Goal: Task Accomplishment & Management: Manage account settings

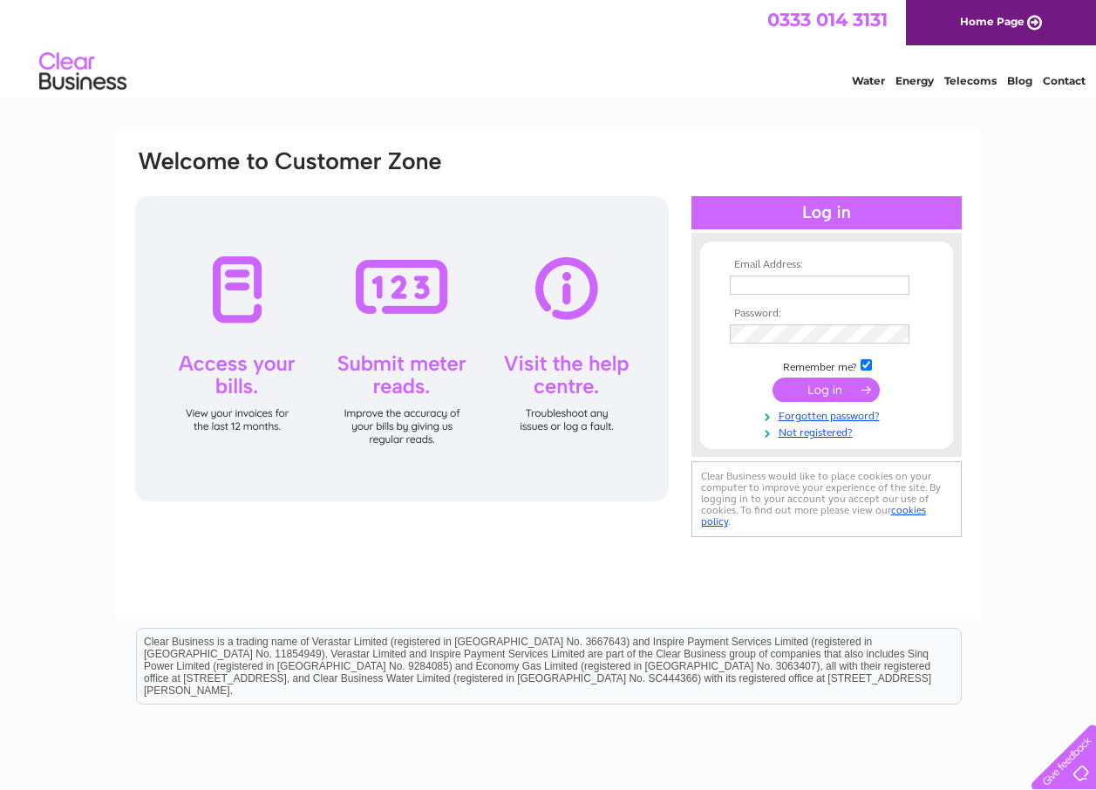
type input "emily.dobson@chienefinancial.co.uk"
click at [829, 389] on input "submit" at bounding box center [825, 390] width 107 height 24
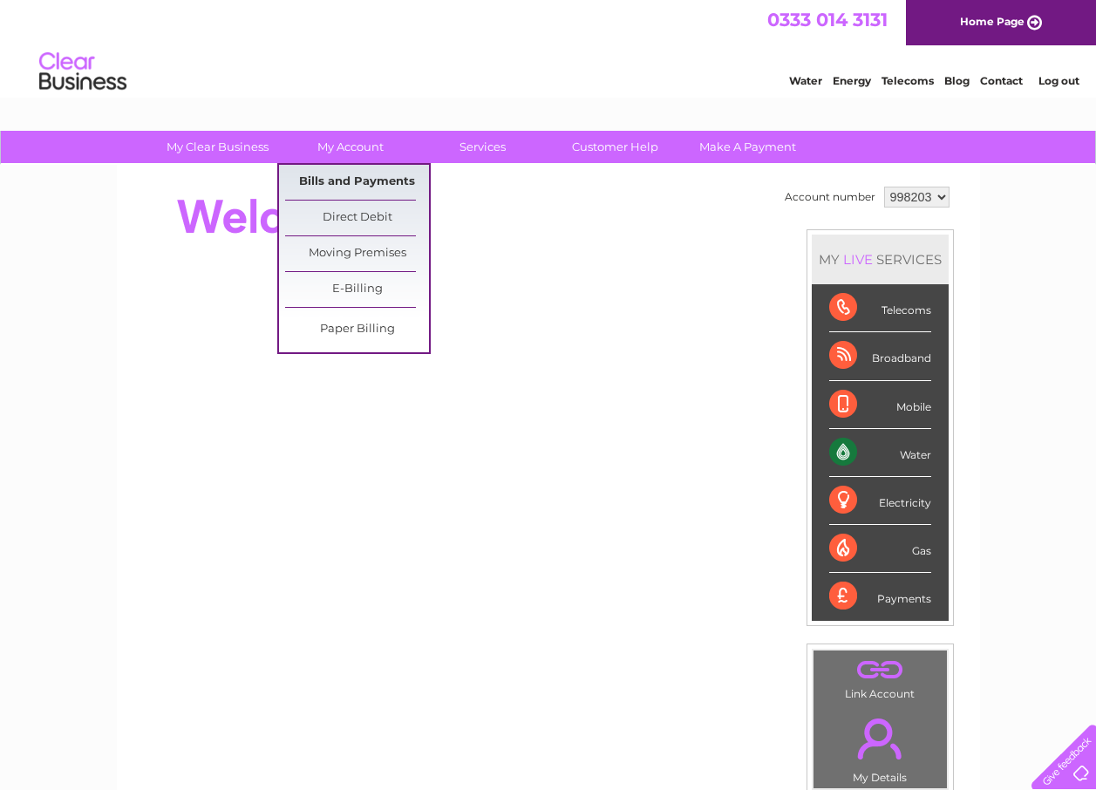
click at [349, 174] on link "Bills and Payments" at bounding box center [357, 182] width 144 height 35
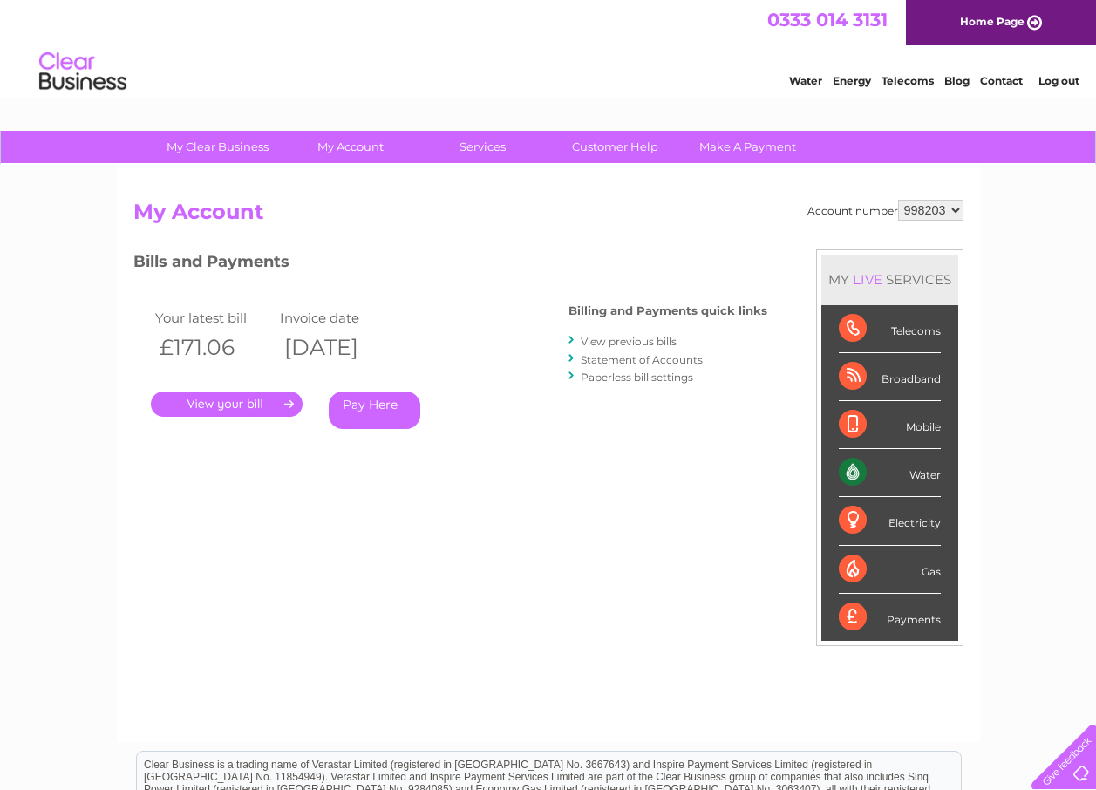
click at [239, 417] on link "." at bounding box center [227, 403] width 152 height 25
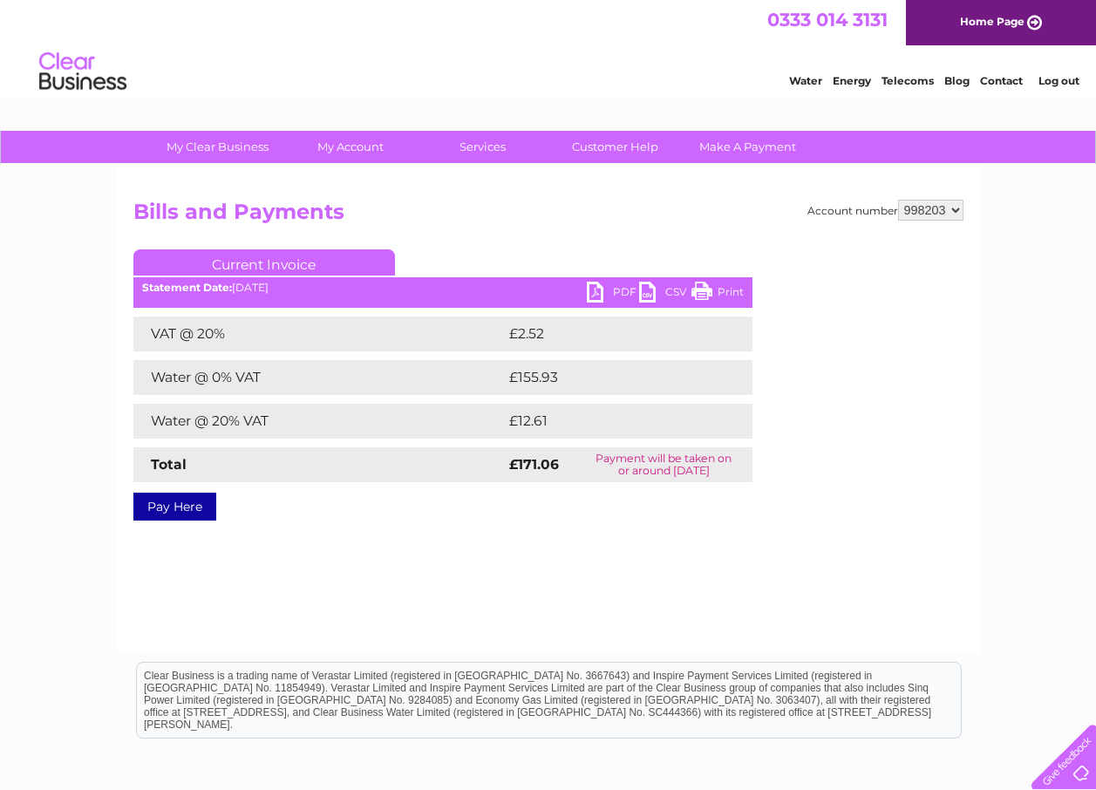
click at [617, 298] on link "PDF" at bounding box center [613, 294] width 52 height 25
